Goal: Task Accomplishment & Management: Complete application form

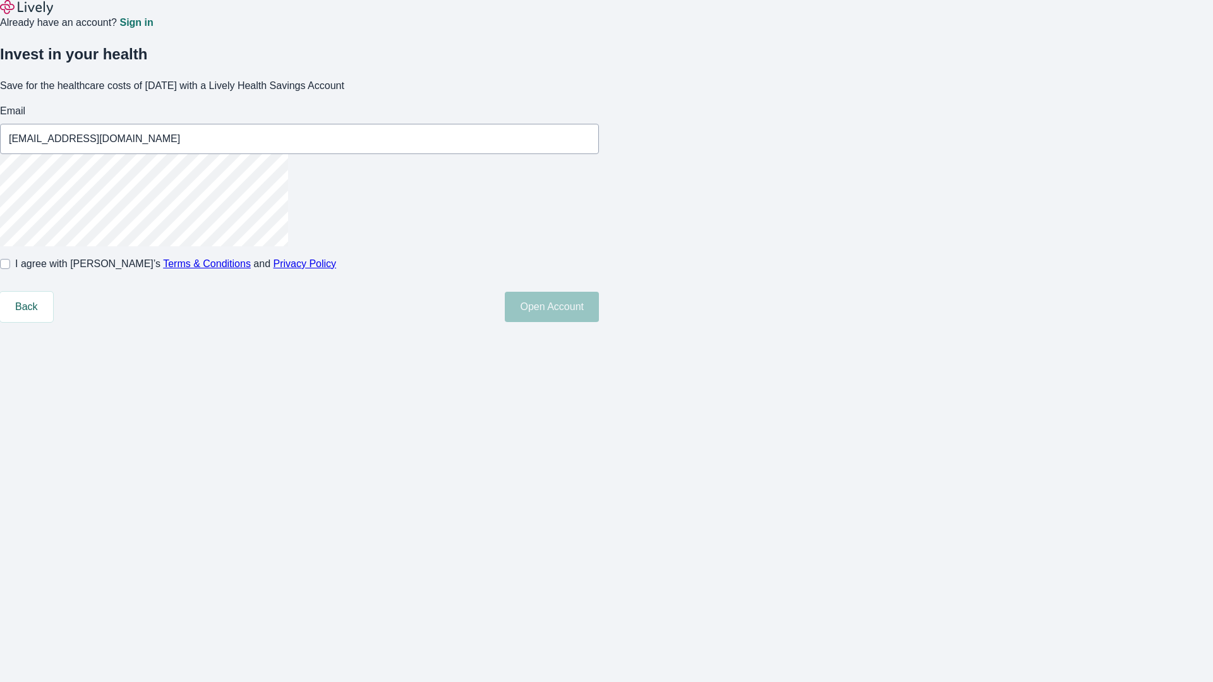
click at [10, 269] on input "I agree with Lively’s Terms & Conditions and Privacy Policy" at bounding box center [5, 264] width 10 height 10
checkbox input "true"
click at [599, 322] on button "Open Account" at bounding box center [552, 307] width 94 height 30
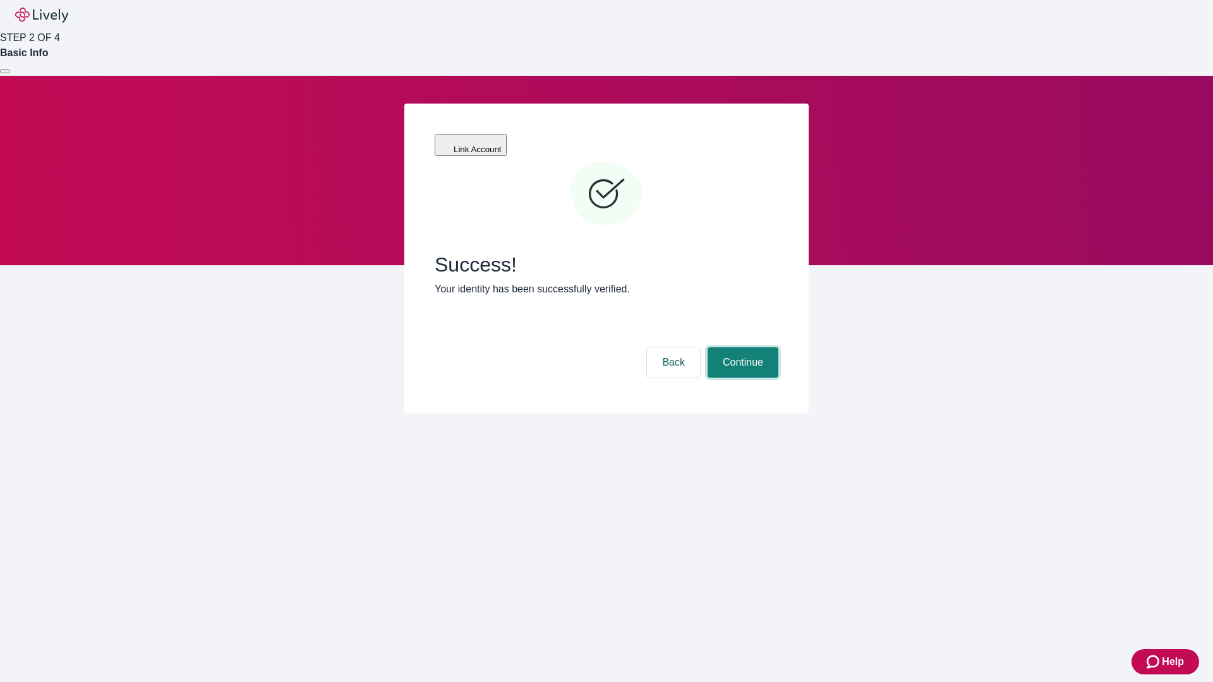
click at [741, 347] on button "Continue" at bounding box center [743, 362] width 71 height 30
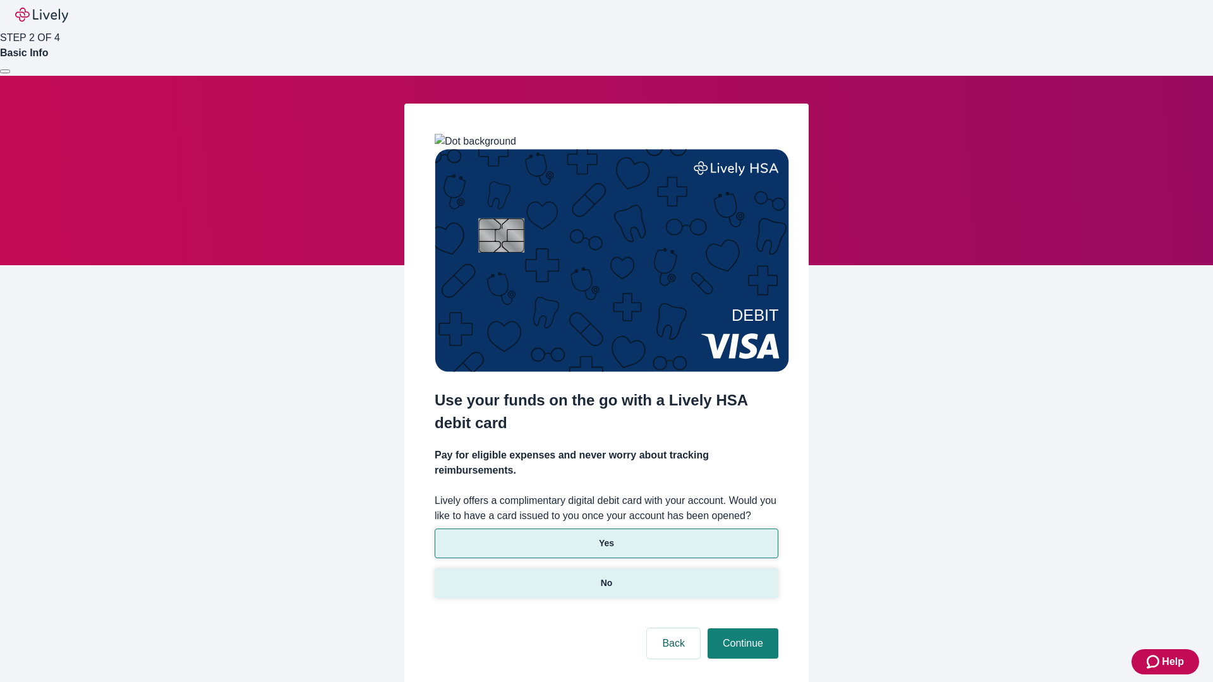
click at [606, 577] on p "No" at bounding box center [607, 583] width 12 height 13
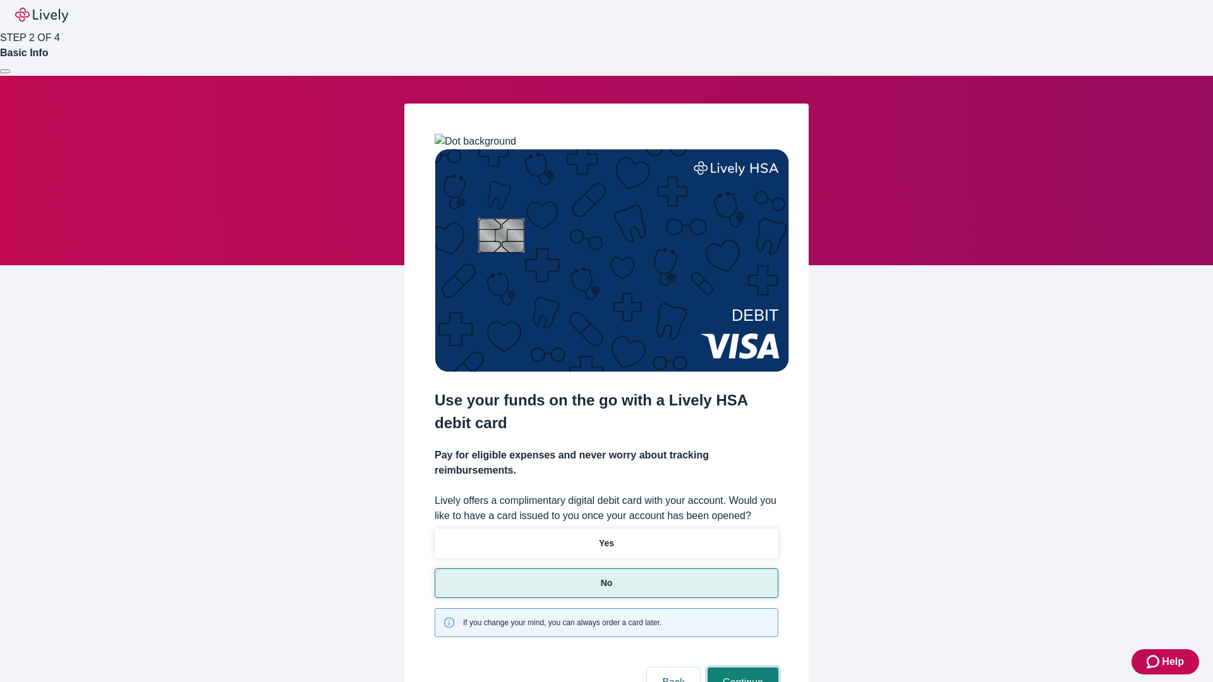
click at [741, 668] on button "Continue" at bounding box center [743, 683] width 71 height 30
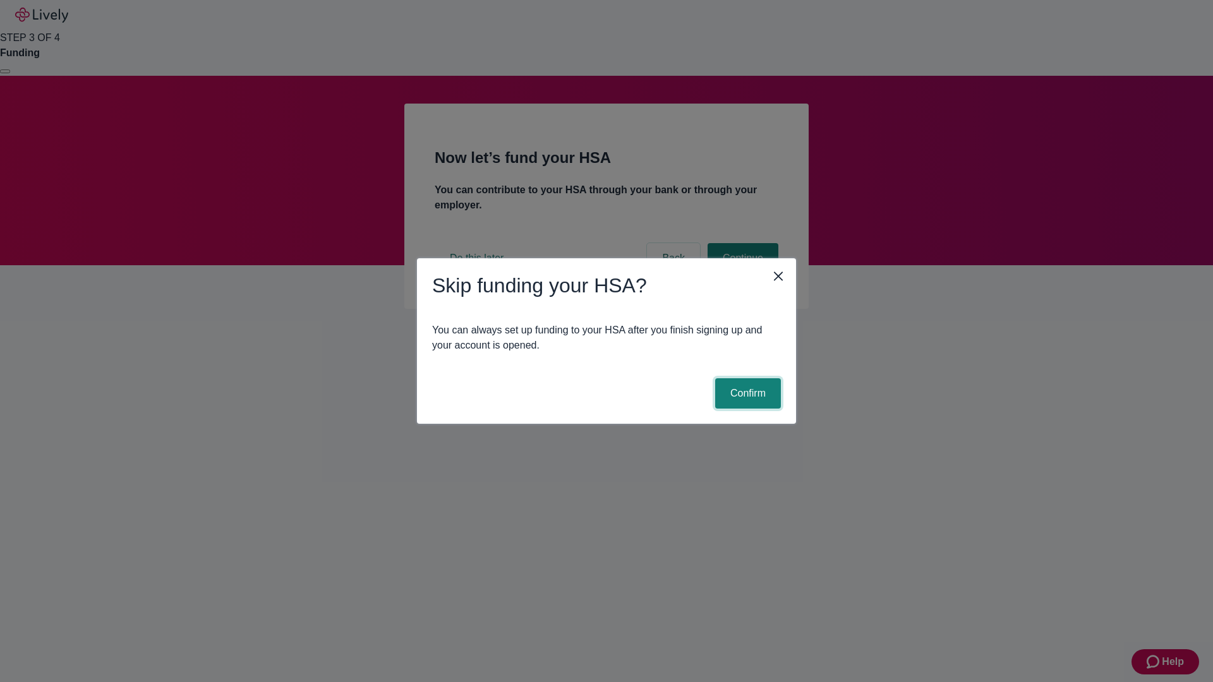
click at [746, 394] on button "Confirm" at bounding box center [748, 393] width 66 height 30
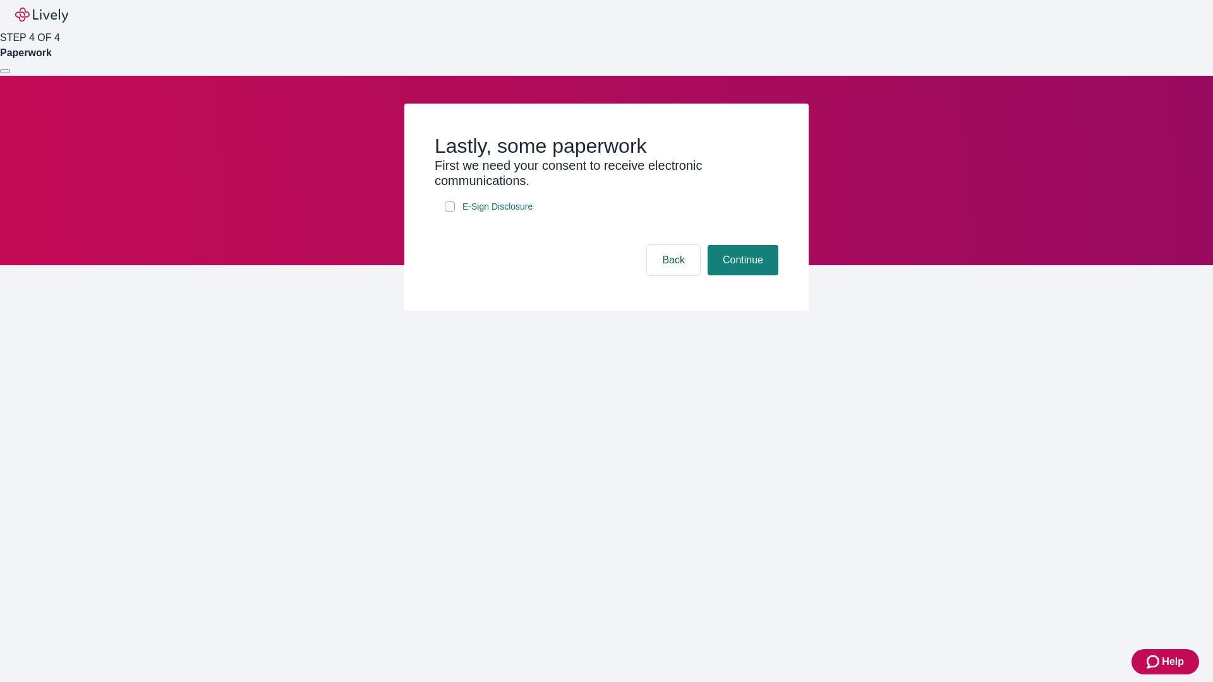
click at [450, 212] on input "E-Sign Disclosure" at bounding box center [450, 207] width 10 height 10
checkbox input "true"
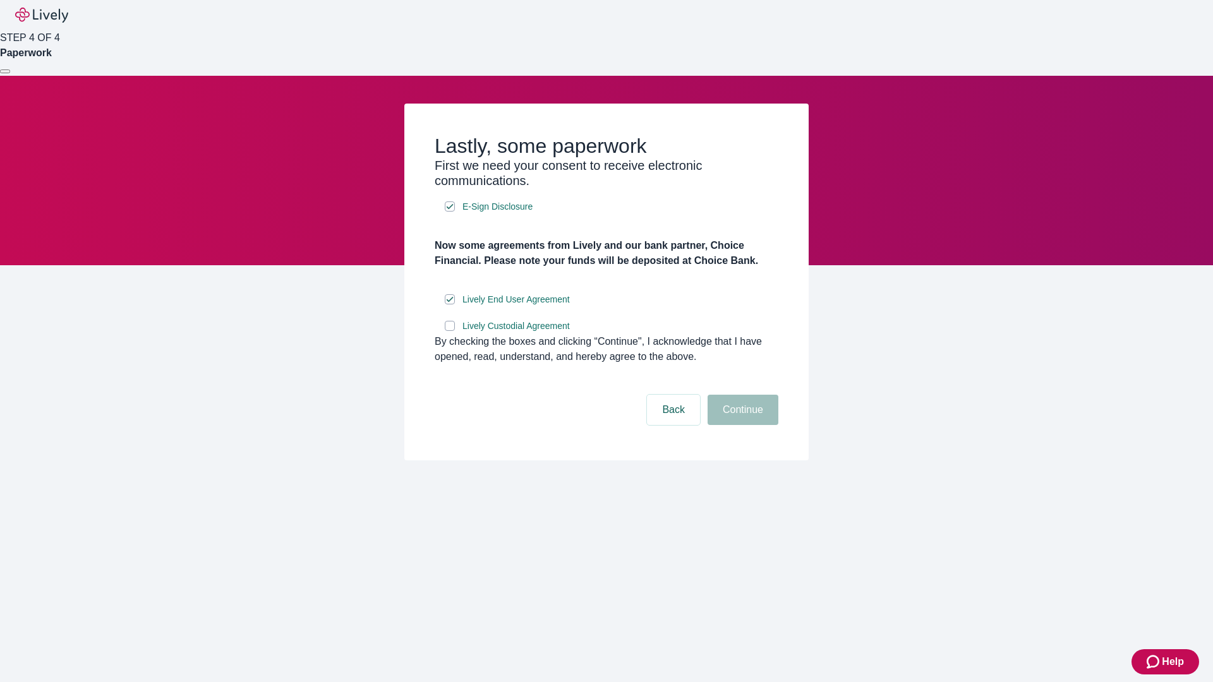
click at [450, 331] on input "Lively Custodial Agreement" at bounding box center [450, 326] width 10 height 10
checkbox input "true"
click at [741, 425] on button "Continue" at bounding box center [743, 410] width 71 height 30
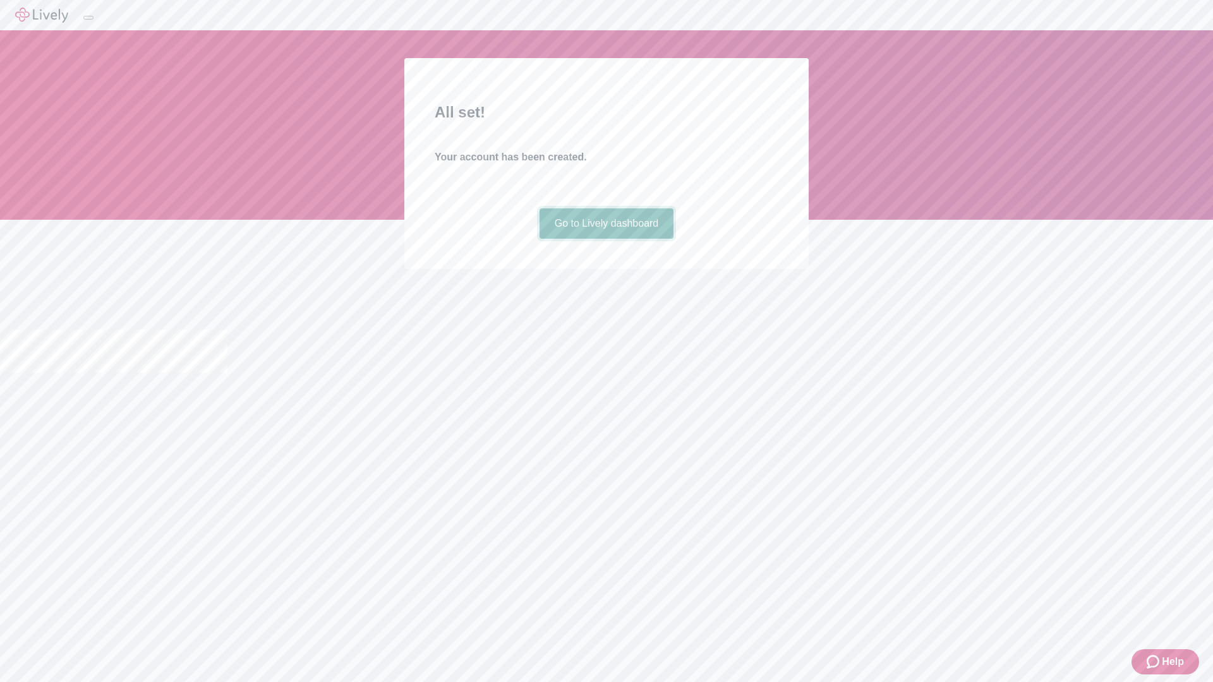
click at [606, 239] on link "Go to Lively dashboard" at bounding box center [607, 223] width 135 height 30
